Goal: Task Accomplishment & Management: Use online tool/utility

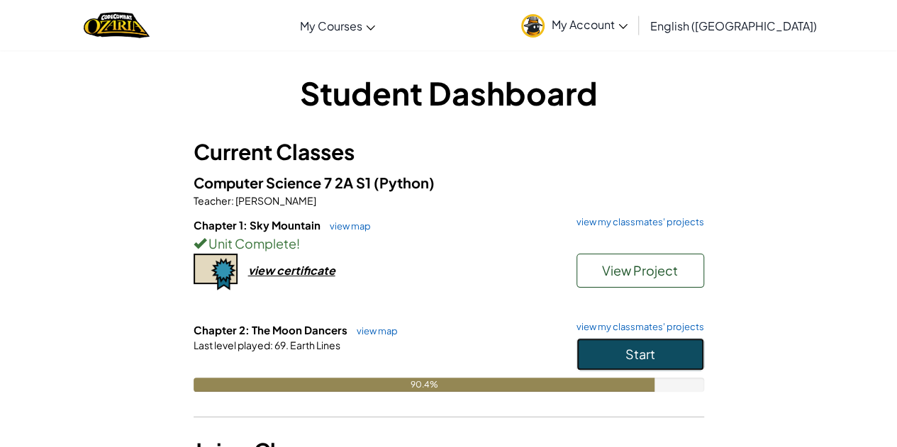
click at [634, 344] on button "Start" at bounding box center [641, 354] width 128 height 33
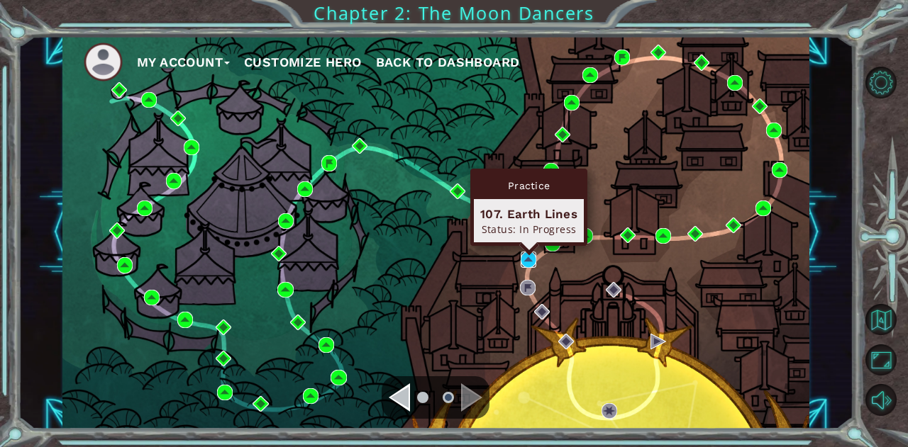
click at [526, 256] on img at bounding box center [529, 260] width 16 height 16
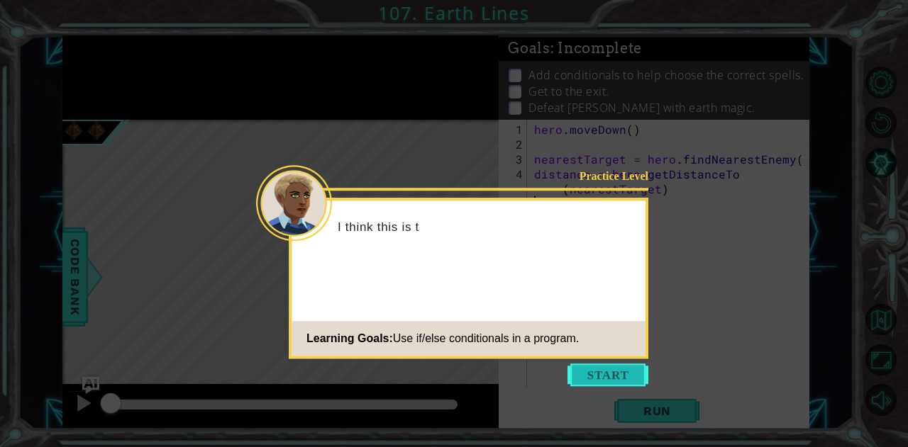
click at [603, 373] on button "Start" at bounding box center [607, 375] width 81 height 23
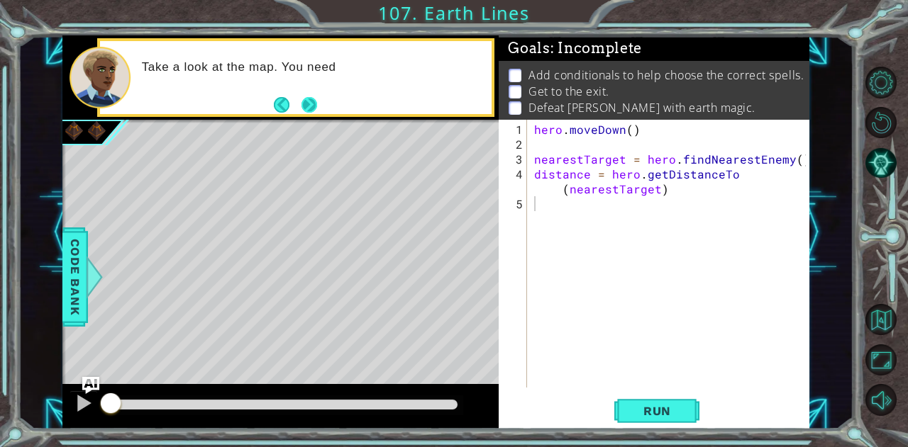
click at [313, 104] on button "Next" at bounding box center [309, 105] width 16 height 16
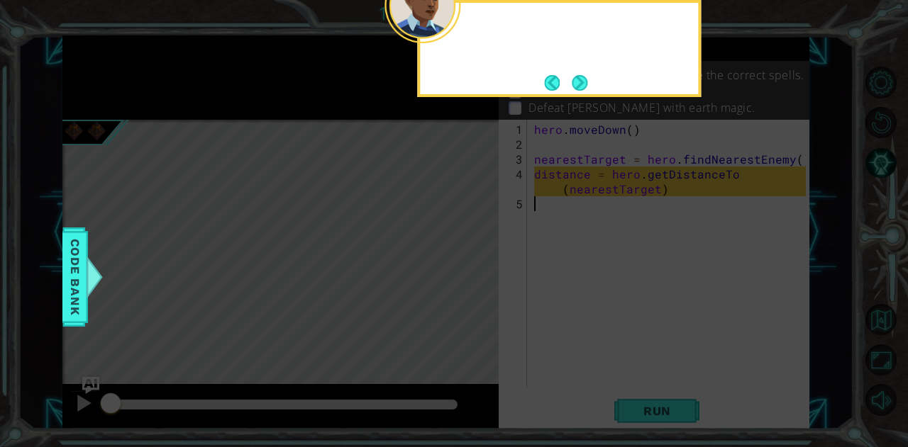
click at [313, 104] on icon at bounding box center [454, 67] width 908 height 761
click at [587, 90] on button "Next" at bounding box center [580, 83] width 16 height 16
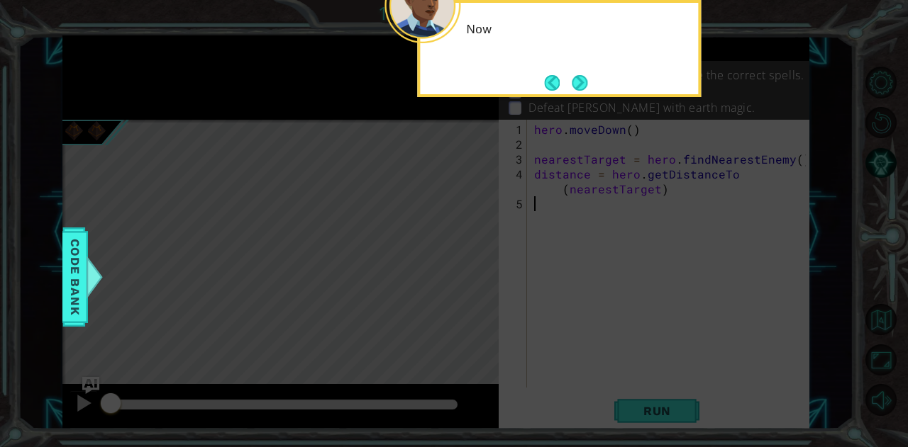
click at [599, 76] on div "Now" at bounding box center [559, 48] width 284 height 97
click at [577, 82] on button "Next" at bounding box center [580, 83] width 16 height 16
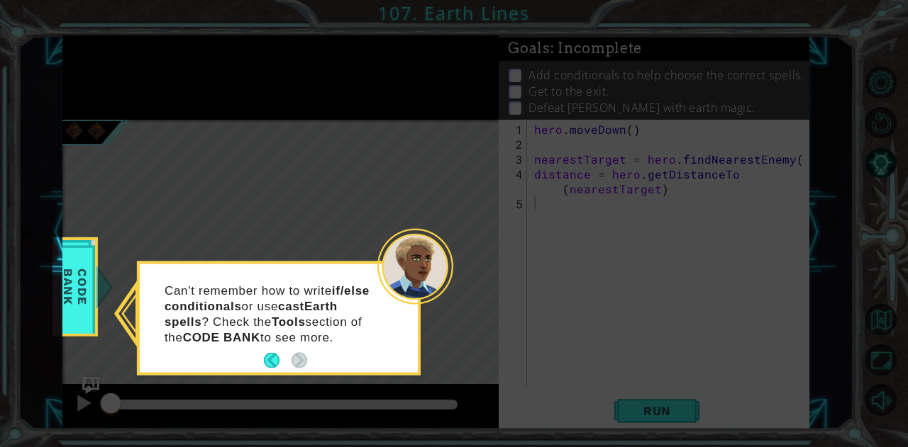
click at [419, 279] on div at bounding box center [415, 267] width 76 height 76
click at [469, 314] on icon at bounding box center [454, 223] width 908 height 447
click at [176, 165] on icon at bounding box center [454, 223] width 908 height 447
click at [91, 255] on span "Code Bank" at bounding box center [75, 287] width 37 height 82
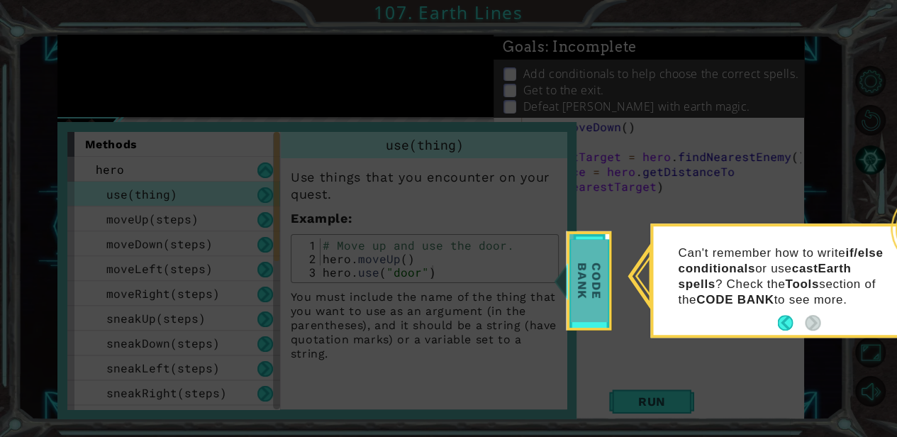
click at [586, 253] on span "Code Bank" at bounding box center [589, 281] width 37 height 82
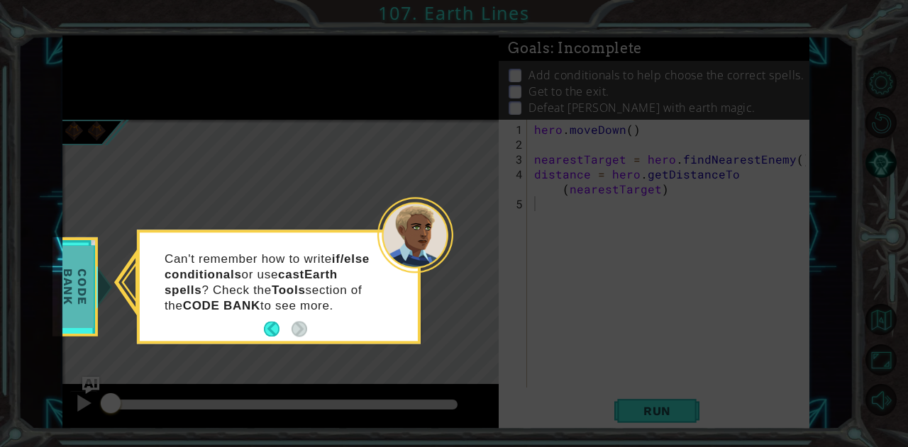
click at [64, 294] on span "Code Bank" at bounding box center [75, 287] width 37 height 82
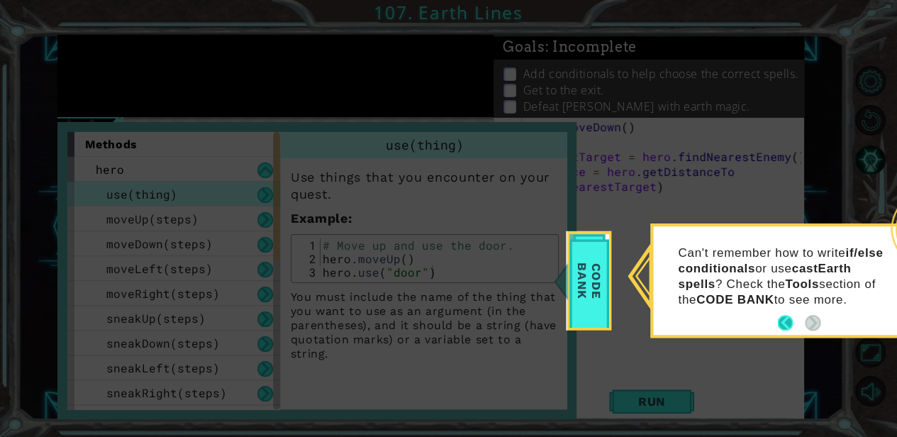
click at [783, 323] on button "Back" at bounding box center [791, 324] width 28 height 16
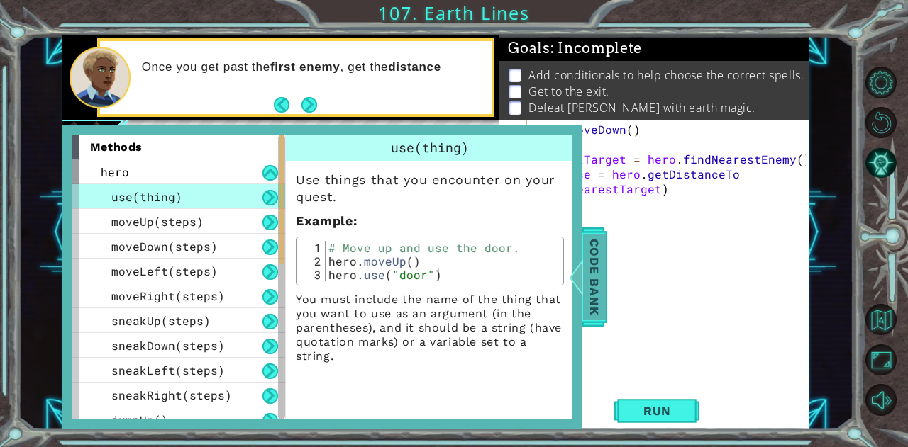
click at [593, 259] on span "Code Bank" at bounding box center [594, 276] width 23 height 87
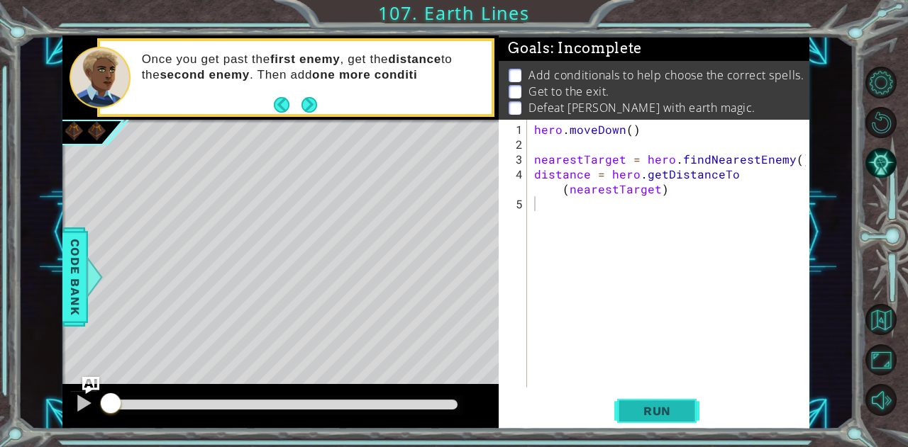
click at [697, 416] on button "Run" at bounding box center [656, 411] width 85 height 31
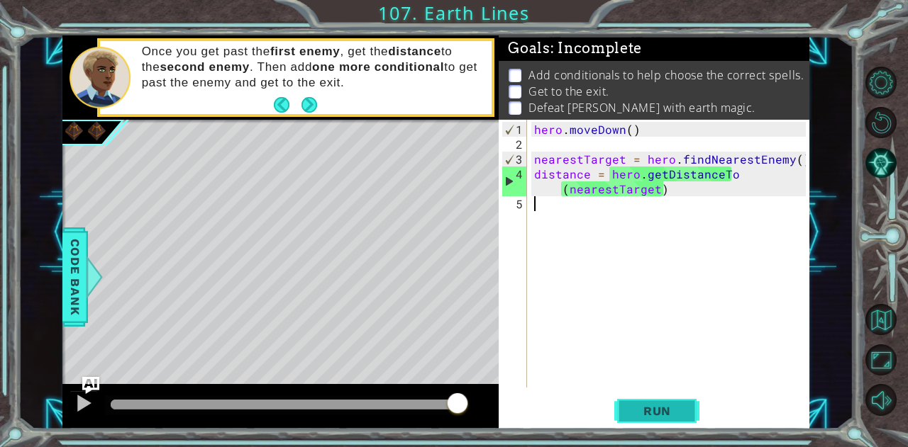
click at [679, 417] on span "Run" at bounding box center [657, 411] width 56 height 14
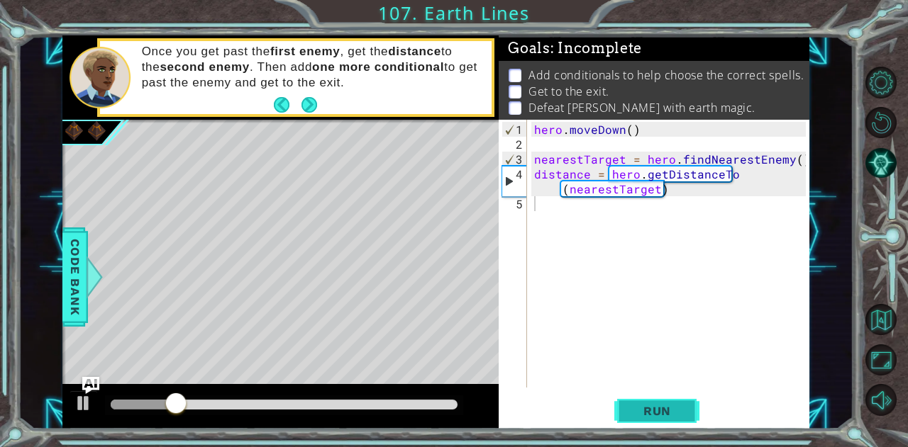
click at [666, 403] on button "Run" at bounding box center [656, 411] width 85 height 31
click at [631, 229] on div "hero . [GEOGRAPHIC_DATA] ( ) nearestTarget = hero . findNearestEnemy ( ) distan…" at bounding box center [672, 271] width 282 height 298
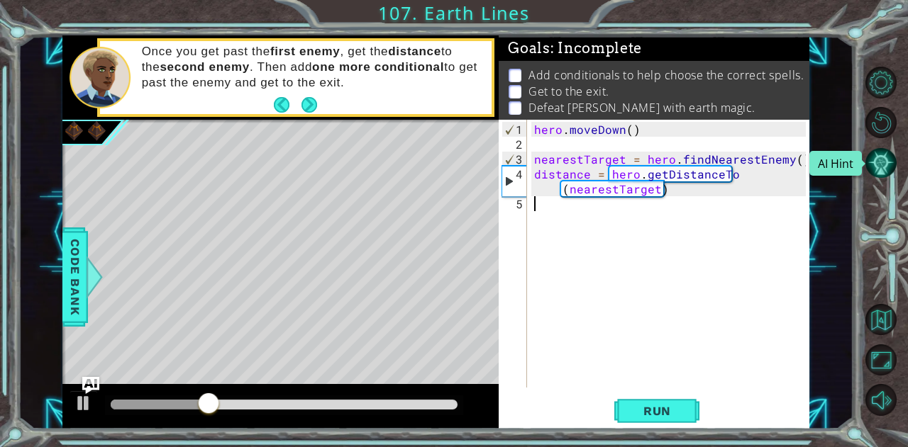
click at [889, 158] on button "AI Hint" at bounding box center [880, 163] width 31 height 31
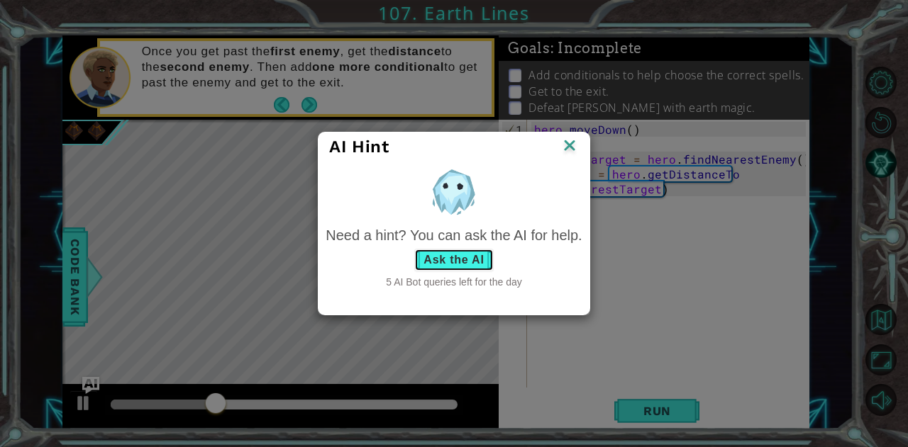
click at [478, 265] on button "Ask the AI" at bounding box center [453, 260] width 79 height 23
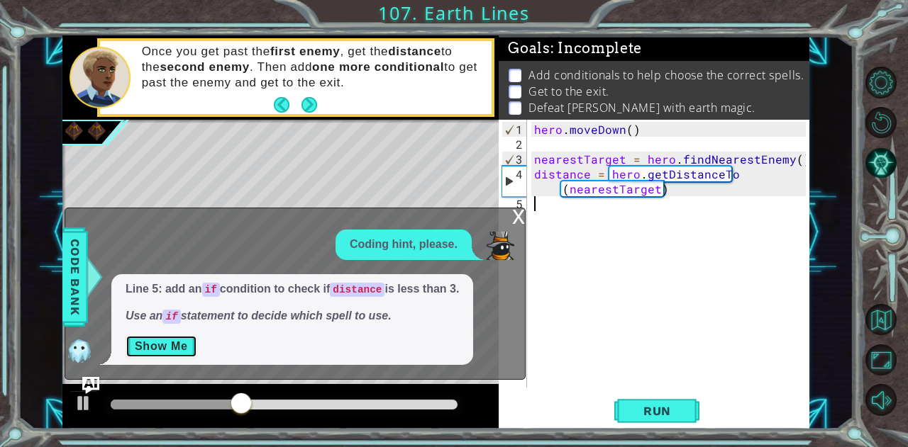
click at [179, 349] on button "Show Me" at bounding box center [162, 346] width 72 height 23
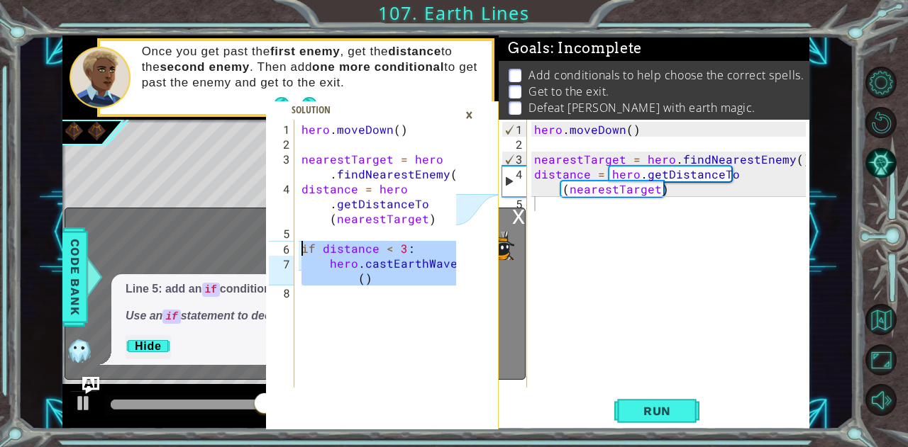
drag, startPoint x: 408, startPoint y: 291, endPoint x: 298, endPoint y: 248, distance: 118.8
click at [298, 248] on div "1 2 3 4 5 6 7 8 hero . [GEOGRAPHIC_DATA] ( ) nearestTarget = hero . findNearest…" at bounding box center [361, 254] width 190 height 268
click at [593, 233] on div "hero . [GEOGRAPHIC_DATA] ( ) nearestTarget = hero . findNearestEnemy ( ) distan…" at bounding box center [672, 271] width 282 height 298
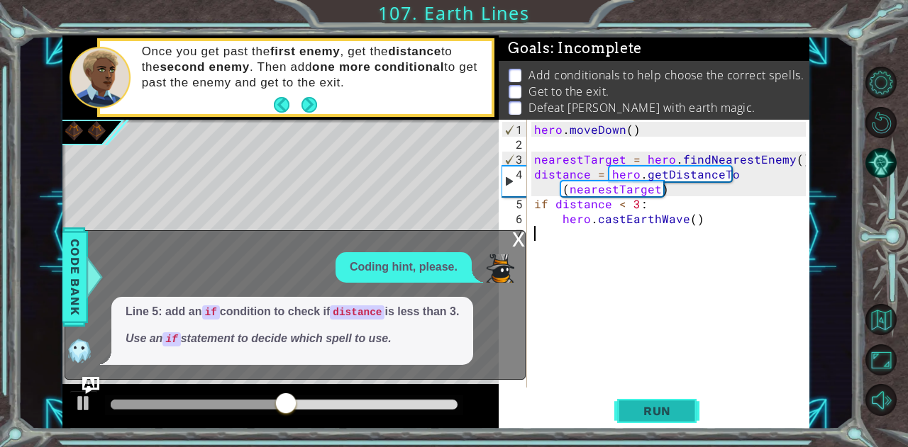
click at [647, 413] on span "Run" at bounding box center [657, 411] width 56 height 14
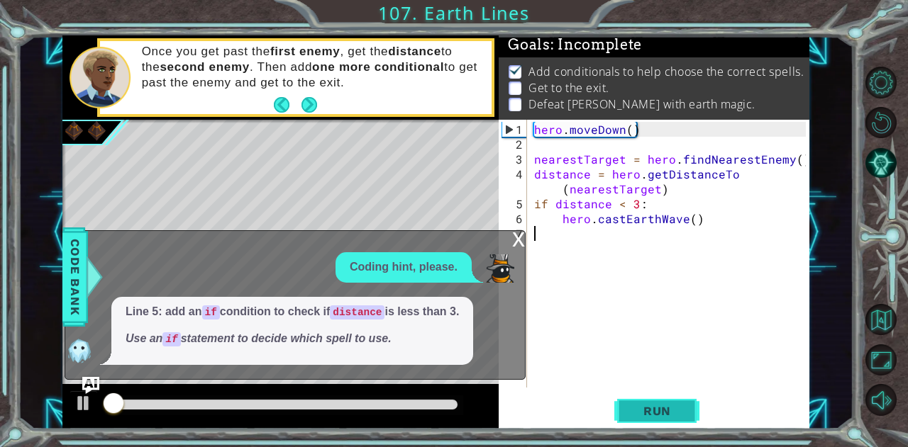
scroll to position [11, 0]
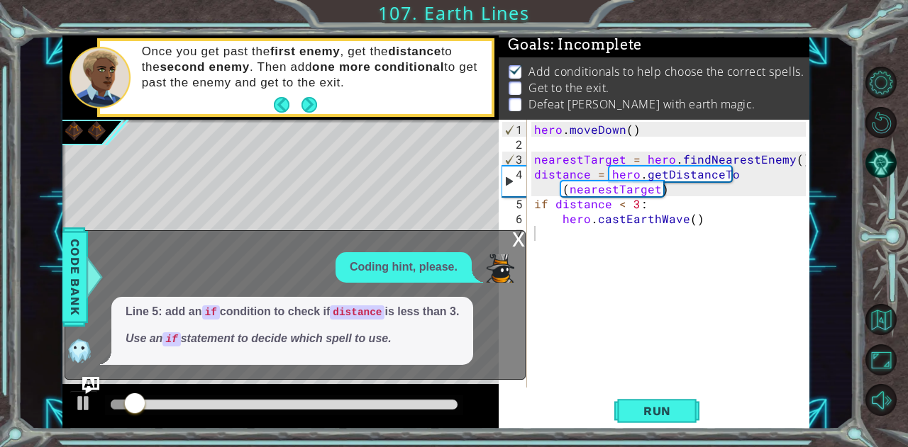
click at [515, 245] on div "x" at bounding box center [518, 238] width 13 height 14
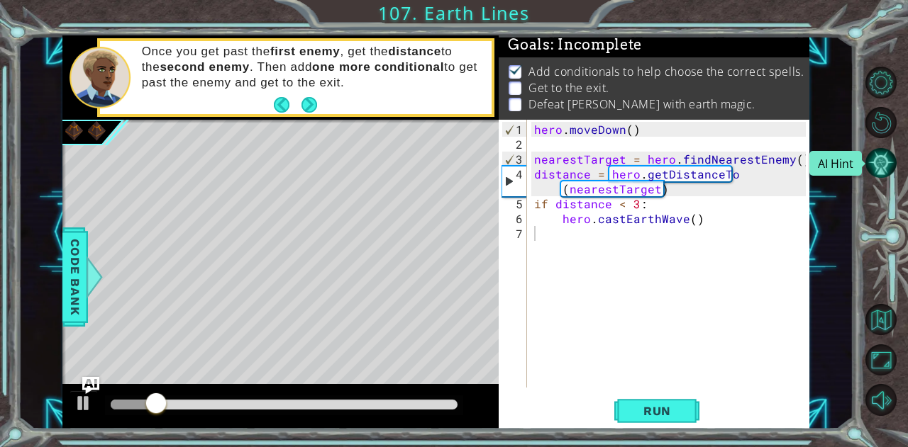
click at [882, 167] on button "AI Hint" at bounding box center [880, 163] width 31 height 31
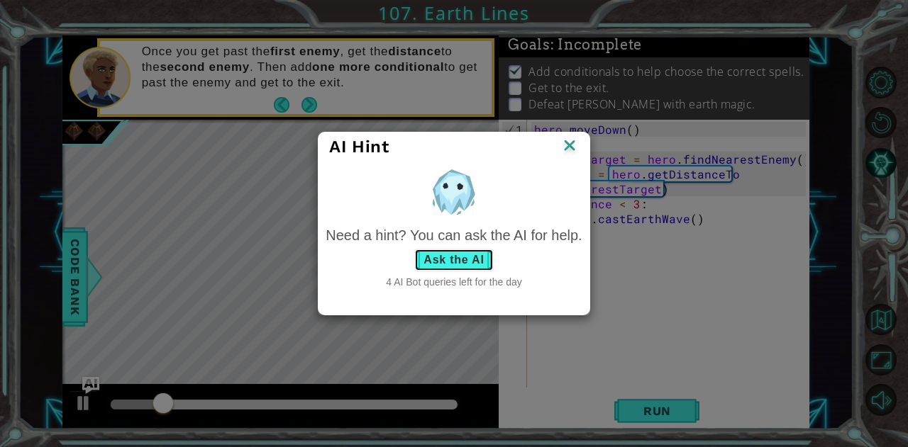
click at [453, 261] on button "Ask the AI" at bounding box center [453, 260] width 79 height 23
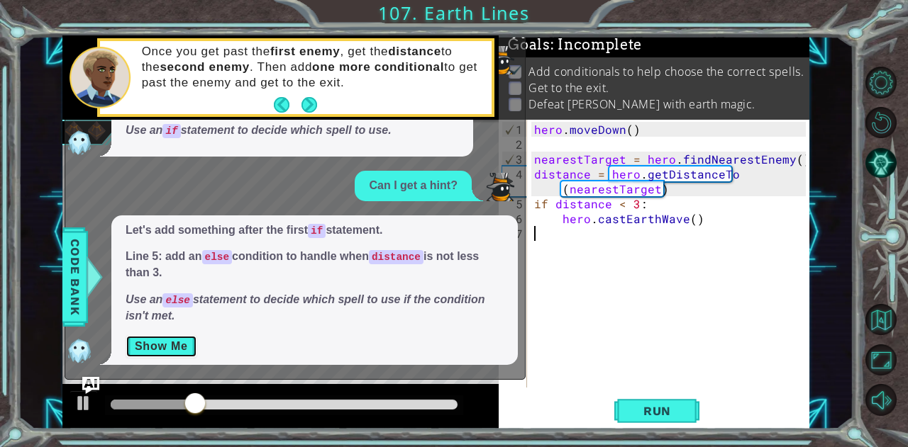
click at [194, 339] on button "Show Me" at bounding box center [162, 346] width 72 height 23
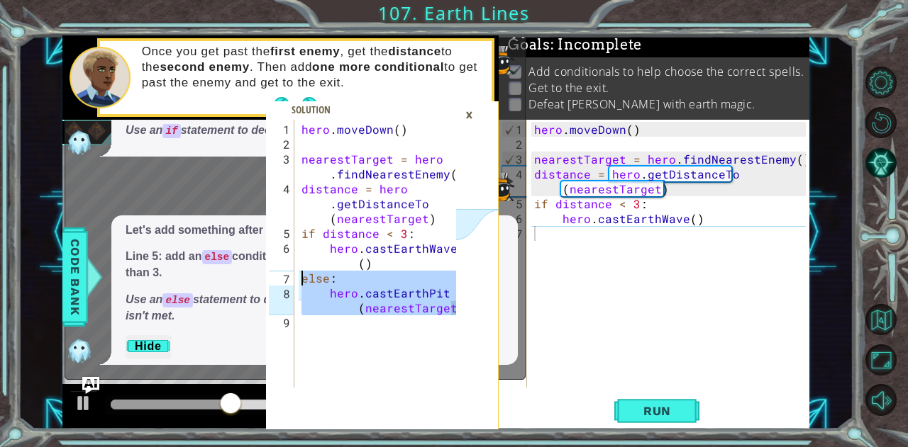
drag, startPoint x: 454, startPoint y: 305, endPoint x: 290, endPoint y: 278, distance: 166.0
click at [290, 278] on div "hero.castEarthPit(nearestTarget) 1 2 3 4 5 6 7 8 9 hero . [GEOGRAPHIC_DATA] ( )…" at bounding box center [361, 254] width 190 height 268
click at [728, 234] on div "hero . [GEOGRAPHIC_DATA] ( ) nearestTarget = hero . findNearestEnemy ( ) distan…" at bounding box center [672, 271] width 282 height 298
click at [457, 307] on icon at bounding box center [477, 275] width 43 height 310
click at [448, 290] on div "hero . [GEOGRAPHIC_DATA] ( ) nearestTarget = hero . findNearestEnemy ( ) distan…" at bounding box center [377, 254] width 157 height 268
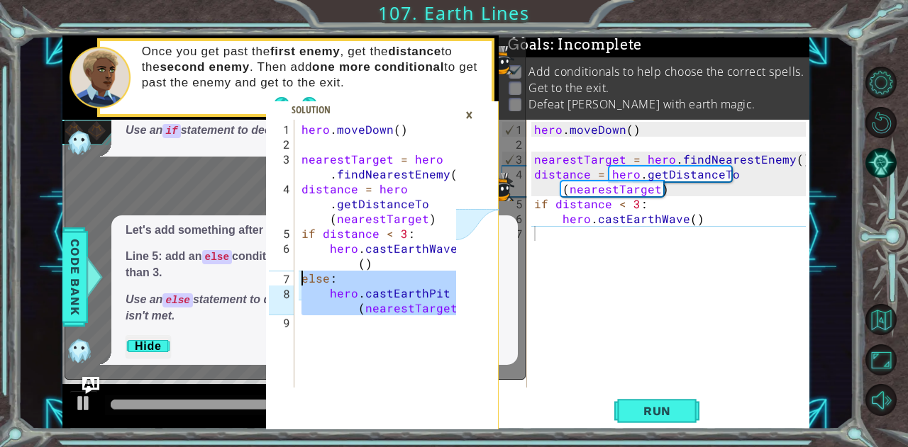
drag, startPoint x: 456, startPoint y: 307, endPoint x: 282, endPoint y: 277, distance: 176.3
click at [282, 277] on div "hero.castEarthPit(nearestTarget) 1 2 3 4 5 6 7 8 9 hero . [GEOGRAPHIC_DATA] ( )…" at bounding box center [361, 254] width 190 height 268
type textarea "else: hero.castEarthPit(nearestTarget)"
click at [711, 223] on div "hero . [GEOGRAPHIC_DATA] ( ) nearestTarget = hero . findNearestEnemy ( ) distan…" at bounding box center [672, 271] width 282 height 298
paste textarea "Pit(nearestTarget"
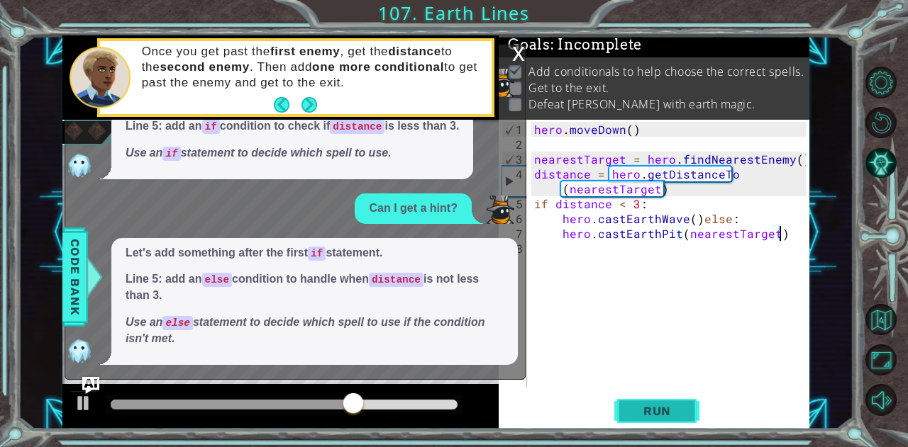
click at [658, 413] on span "Run" at bounding box center [657, 411] width 56 height 14
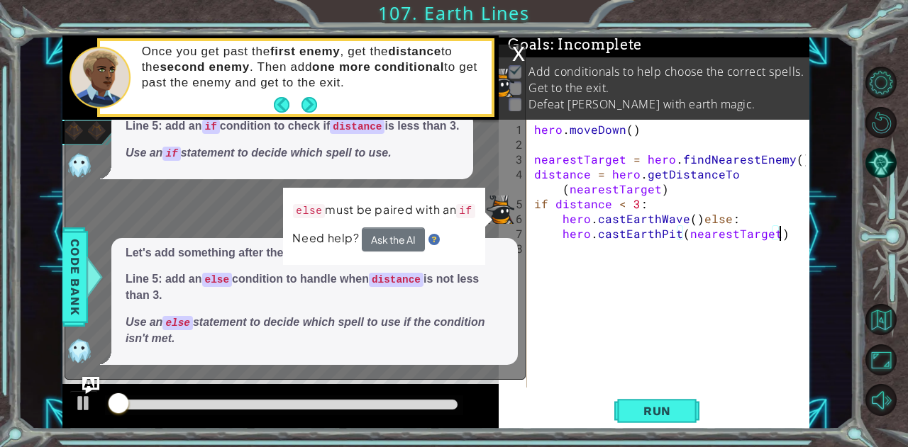
type textarea "hero.castEarthWave()"
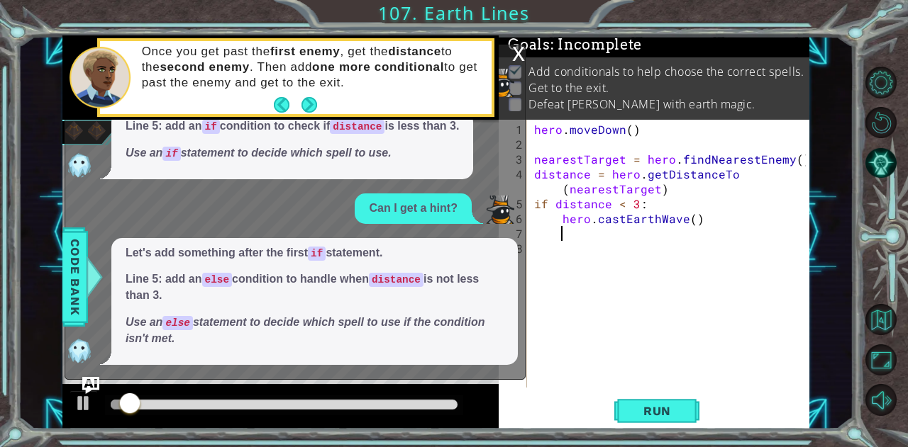
paste textarea "hero.castEarthPit(nearestTarget)"
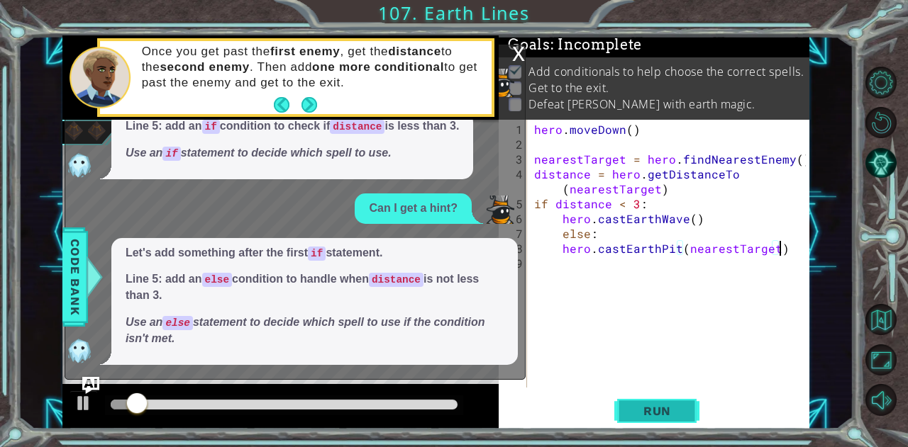
click at [658, 411] on span "Run" at bounding box center [657, 411] width 56 height 14
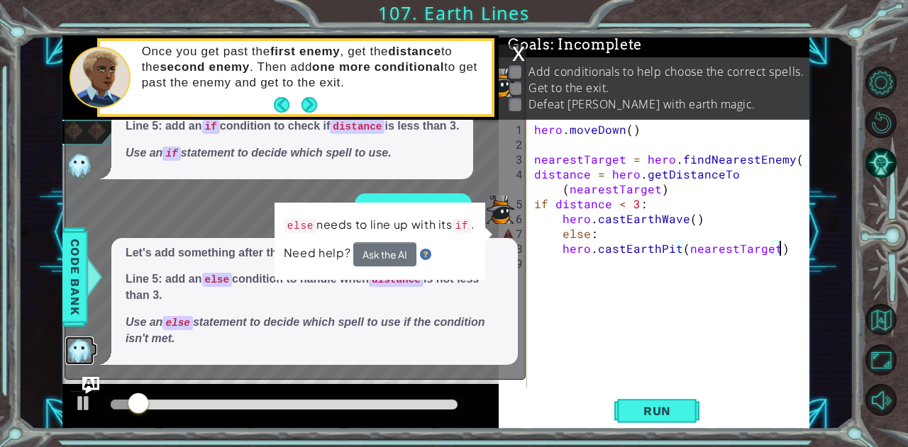
click at [79, 349] on img at bounding box center [79, 351] width 28 height 28
click at [552, 239] on div "hero . [GEOGRAPHIC_DATA] ( ) nearestTarget = hero . findNearestEnemy ( ) distan…" at bounding box center [672, 271] width 282 height 298
click at [552, 235] on div "hero . [GEOGRAPHIC_DATA] ( ) nearestTarget = hero . findNearestEnemy ( ) distan…" at bounding box center [672, 271] width 282 height 298
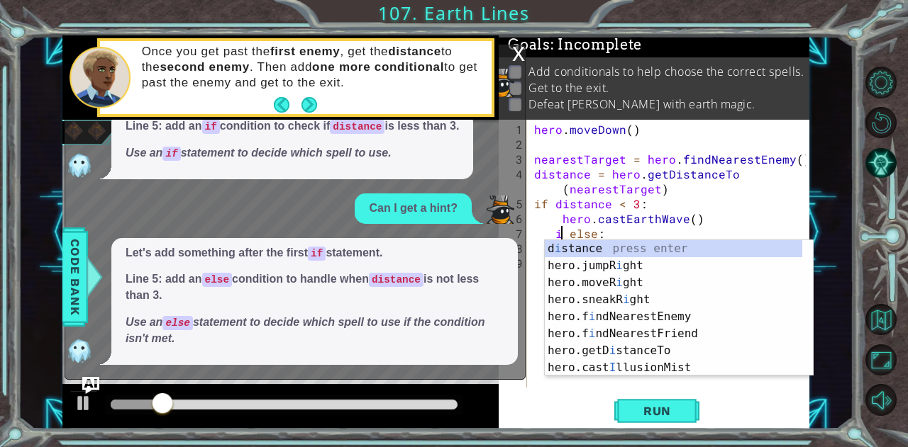
scroll to position [0, 1]
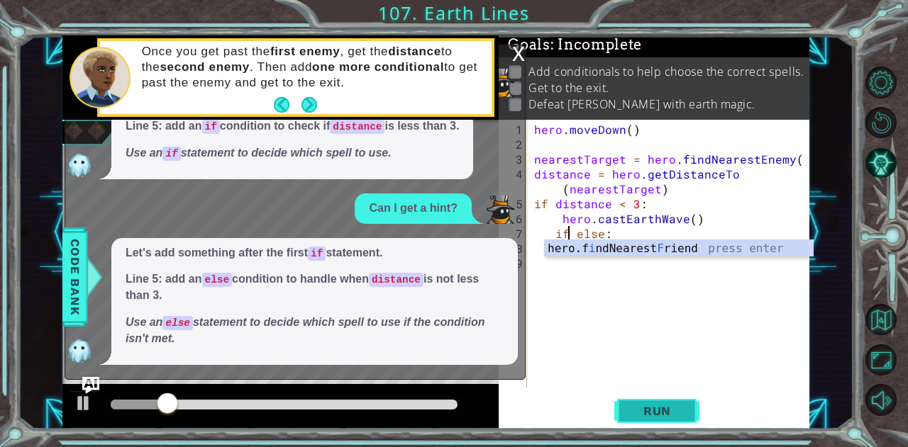
type textarea "if else:"
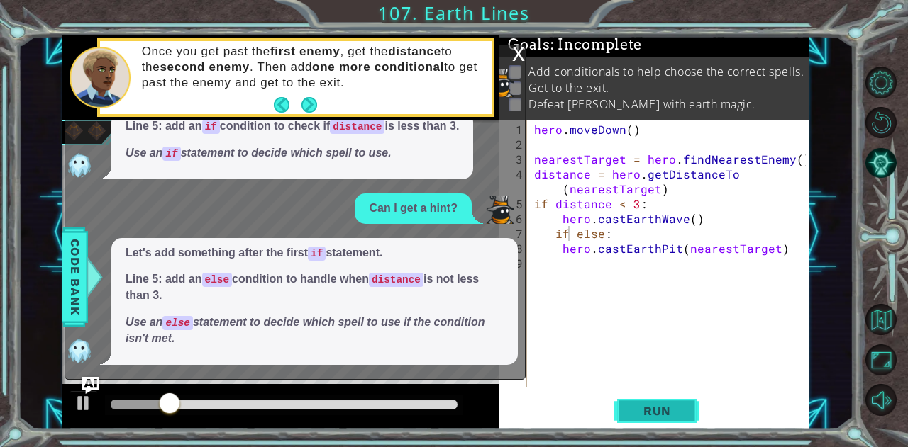
click at [659, 404] on button "Run" at bounding box center [656, 411] width 85 height 31
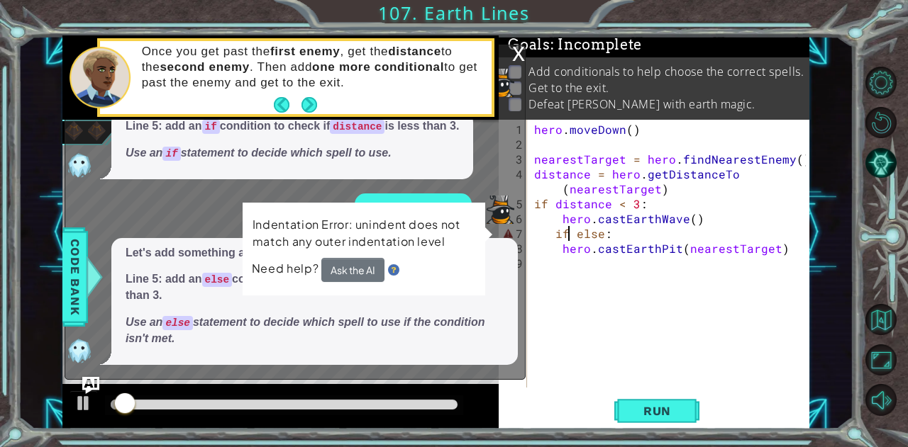
click at [516, 45] on div "x Coding hint, please. Line 5: add an if condition to check if distance is less…" at bounding box center [295, 212] width 461 height 335
click at [516, 46] on div "x" at bounding box center [518, 52] width 13 height 14
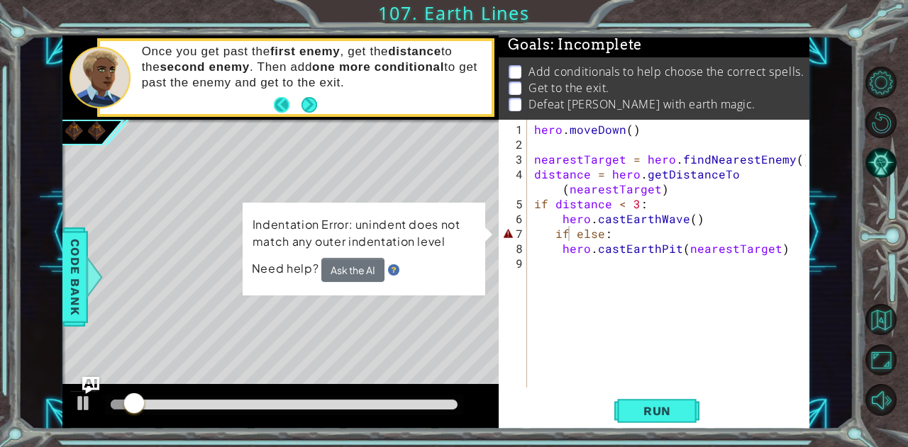
click at [299, 97] on button "Back" at bounding box center [288, 105] width 28 height 16
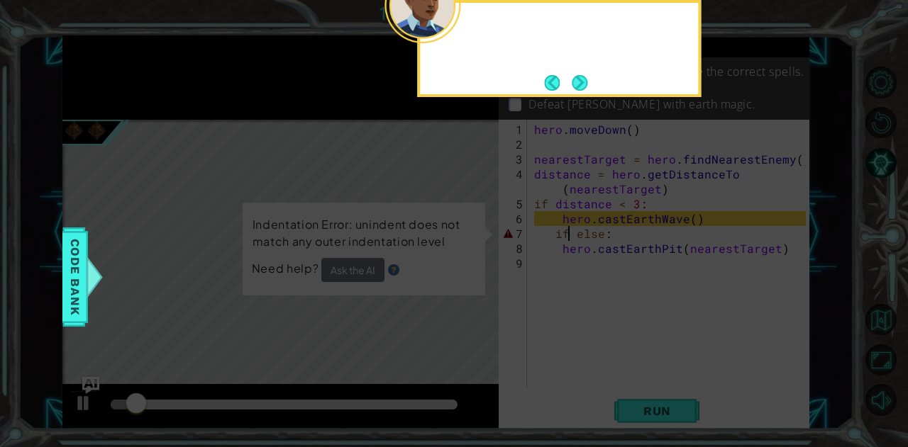
click at [312, 101] on icon at bounding box center [454, 67] width 908 height 761
click at [593, 83] on div "Now add an if/else cond" at bounding box center [559, 48] width 284 height 97
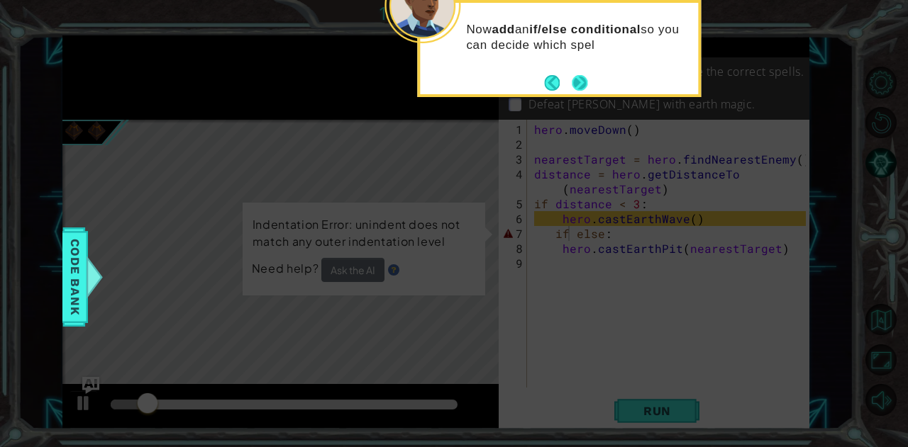
click at [587, 82] on button "Next" at bounding box center [580, 83] width 16 height 16
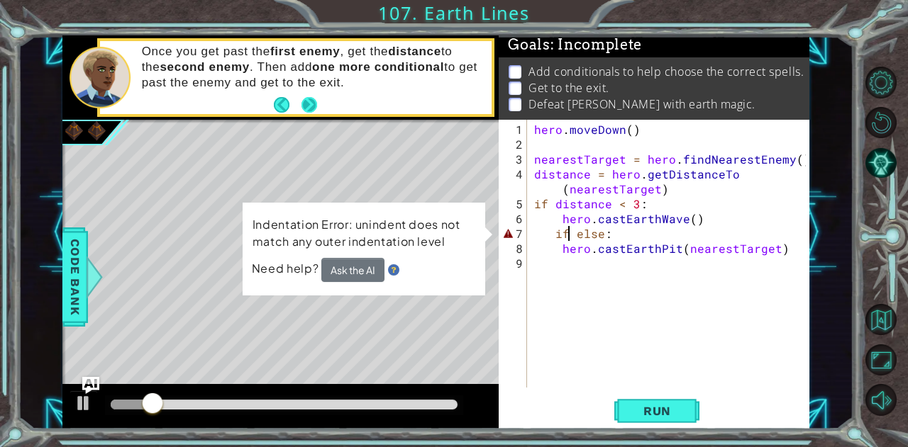
click at [301, 105] on button "Next" at bounding box center [309, 105] width 16 height 16
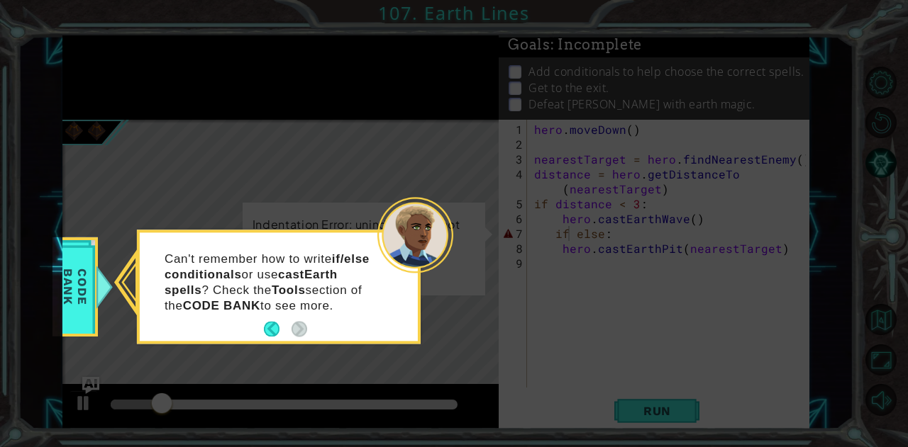
click at [346, 303] on p "Can't remember how to write if/else conditionals or use castEarth spells ? Chec…" at bounding box center [271, 283] width 212 height 62
click at [421, 176] on icon at bounding box center [454, 223] width 908 height 447
click at [74, 263] on span "Code Bank" at bounding box center [75, 287] width 37 height 82
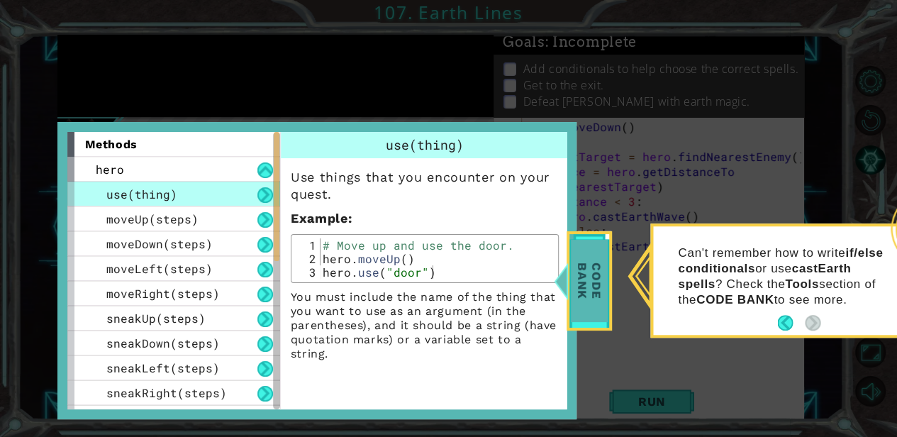
click at [586, 270] on span "Code Bank" at bounding box center [589, 281] width 37 height 82
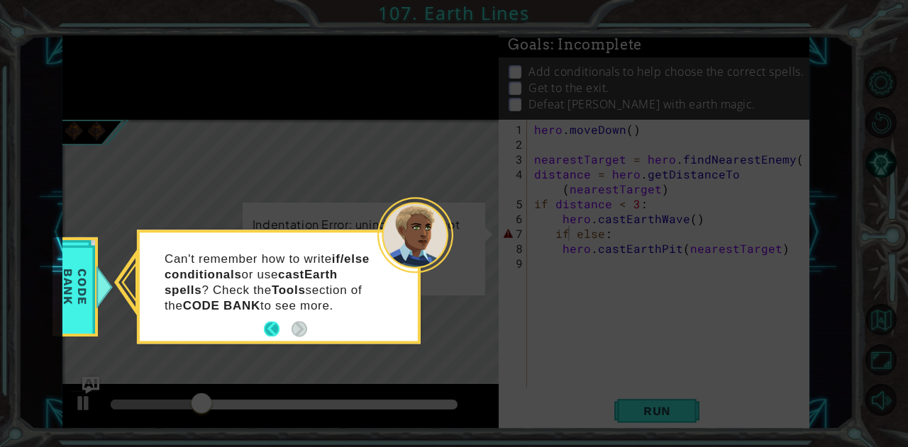
click at [277, 335] on button "Back" at bounding box center [278, 330] width 28 height 16
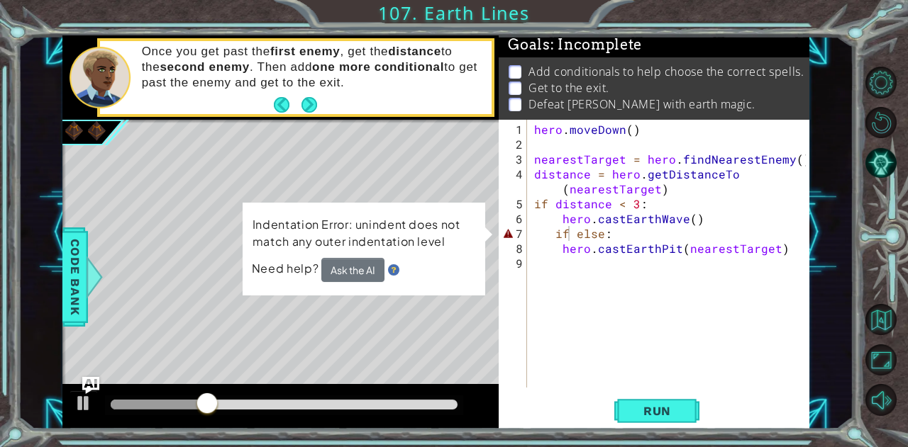
click at [442, 100] on div "Once you get past the first enemy , get the distance to the second enemy . Then…" at bounding box center [312, 78] width 360 height 82
click at [620, 283] on div "hero . [GEOGRAPHIC_DATA] ( ) nearestTarget = hero . findNearestEnemy ( ) distan…" at bounding box center [672, 271] width 282 height 298
click at [639, 409] on span "Run" at bounding box center [657, 411] width 56 height 14
drag, startPoint x: 572, startPoint y: 235, endPoint x: 528, endPoint y: 240, distance: 44.2
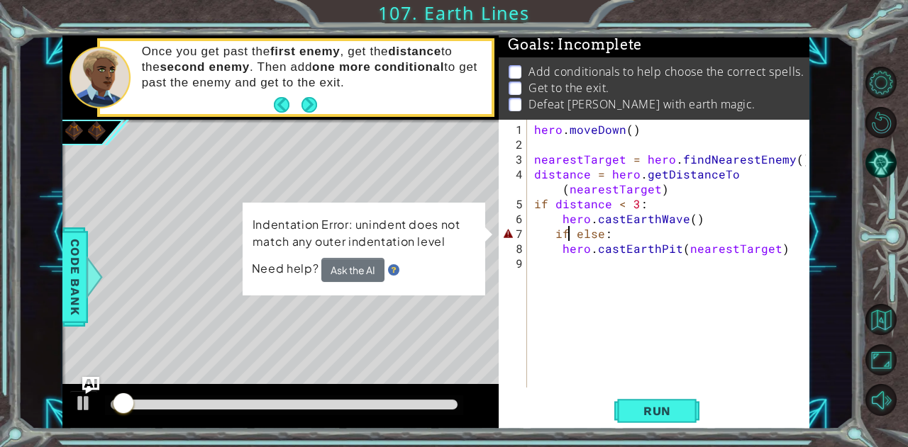
click at [528, 240] on div "1 2 3 4 5 6 7 8 9 hero . [GEOGRAPHIC_DATA] ( ) nearestTarget = hero . findNeare…" at bounding box center [652, 254] width 307 height 268
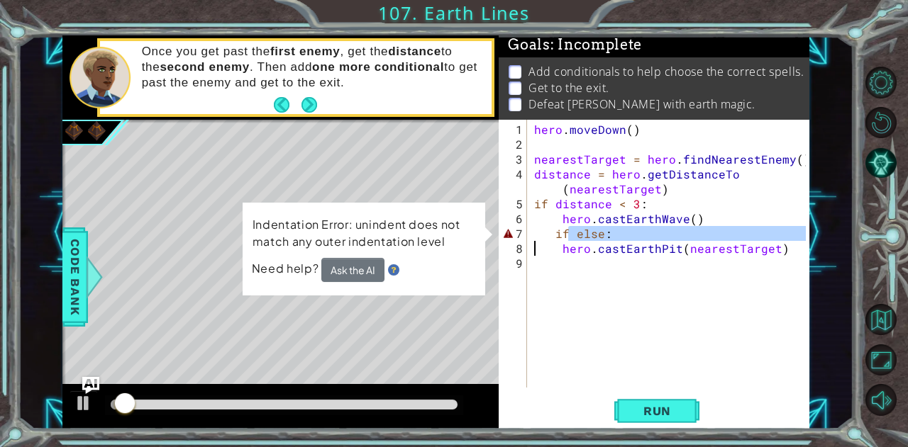
type textarea "if hero.castEarthPit(nearestTarget)"
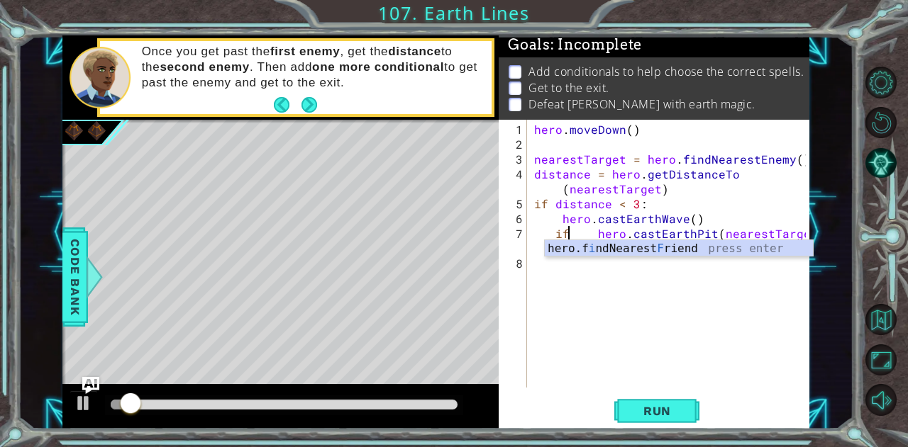
click at [591, 311] on div "hero . [GEOGRAPHIC_DATA] ( ) nearestTarget = hero . findNearestEnemy ( ) distan…" at bounding box center [672, 271] width 282 height 298
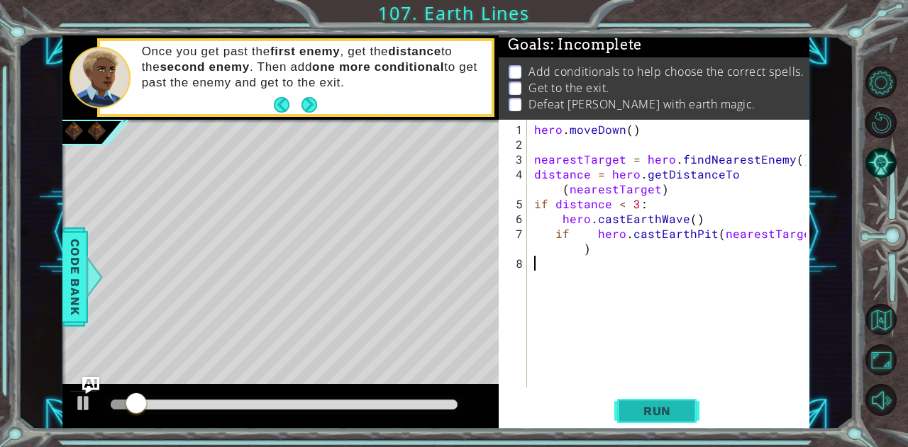
click at [673, 419] on button "Run" at bounding box center [656, 411] width 85 height 31
